Goal: Use online tool/utility

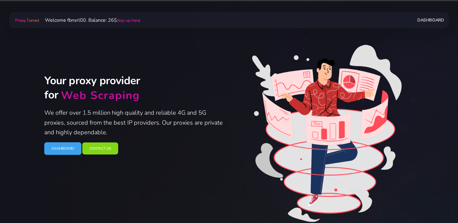
click at [54, 153] on link "Dashboard" at bounding box center [62, 148] width 37 height 13
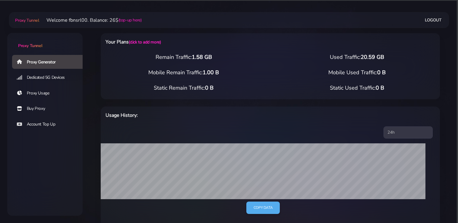
select select "static"
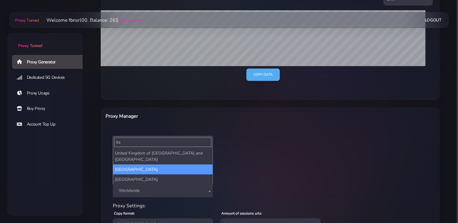
type input "ita"
select select "IT"
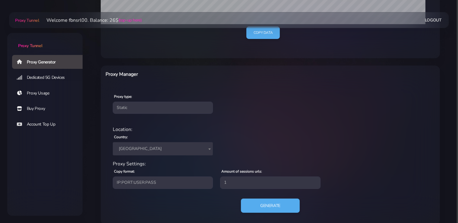
scroll to position [184, 0]
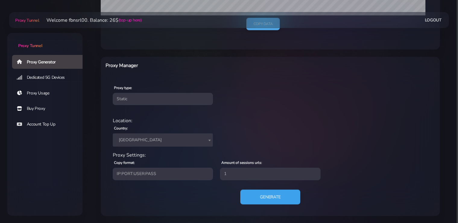
click at [264, 197] on button "Generate" at bounding box center [270, 196] width 60 height 15
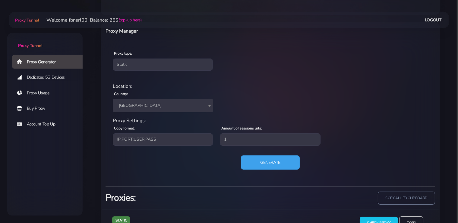
scroll to position [243, 0]
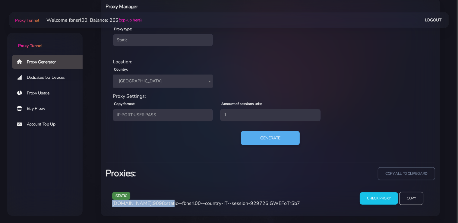
drag, startPoint x: 165, startPoint y: 203, endPoint x: 113, endPoint y: 205, distance: 52.2
click at [113, 205] on span "[DOMAIN_NAME]:9098:static--fbnsrl00--country-IT--session-929726:GWEFoTr5b7" at bounding box center [206, 203] width 188 height 7
copy span "[DOMAIN_NAME]:9098"
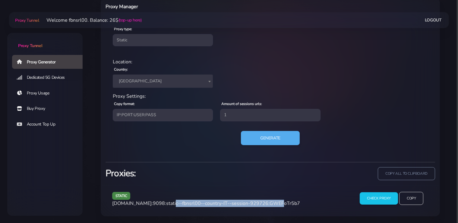
drag, startPoint x: 266, startPoint y: 202, endPoint x: 167, endPoint y: 204, distance: 99.0
click at [167, 204] on span "[DOMAIN_NAME]:9098:static--fbnsrl00--country-IT--session-929726:GWEFoTr5b7" at bounding box center [206, 203] width 188 height 7
copy span "static--fbnsrl00--country-IT--session-929726"
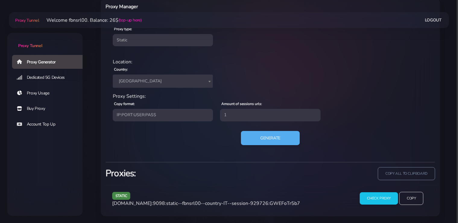
click at [280, 199] on div "static [DOMAIN_NAME]:9098:static--fbnsrl00--country-IT--session-929726:GWEFoTr5…" at bounding box center [230, 201] width 243 height 18
click at [280, 201] on span "[DOMAIN_NAME]:9098:static--fbnsrl00--country-IT--session-929726:GWEFoTr5b7" at bounding box center [206, 203] width 188 height 7
copy span "GWEFoTr5b7"
